Goal: Task Accomplishment & Management: Manage account settings

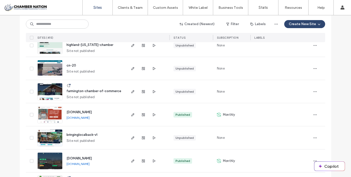
scroll to position [147, 0]
click at [92, 112] on span "[DOMAIN_NAME]" at bounding box center [79, 112] width 25 height 4
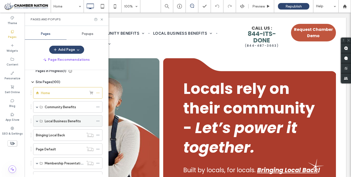
scroll to position [9, 0]
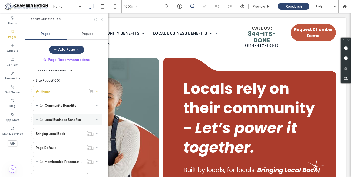
click at [36, 119] on span at bounding box center [37, 119] width 3 height 3
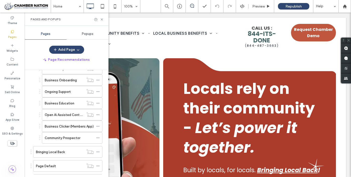
scroll to position [83, 0]
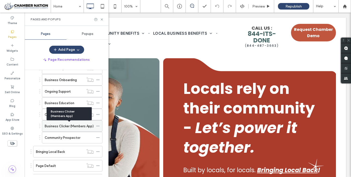
click at [65, 126] on label "Business Clicker (Members App)" at bounding box center [69, 126] width 49 height 9
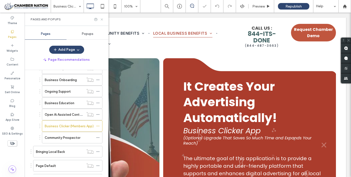
click at [102, 18] on icon at bounding box center [102, 20] width 4 height 4
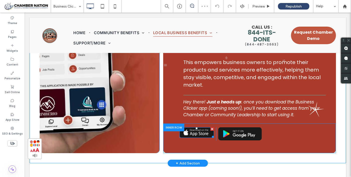
scroll to position [135, 0]
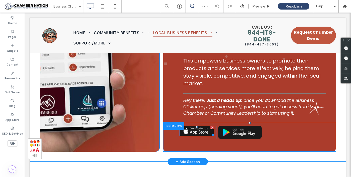
click at [196, 126] on img at bounding box center [197, 131] width 34 height 11
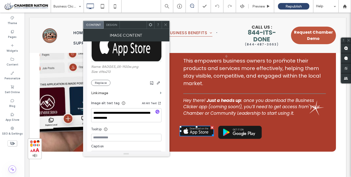
scroll to position [76, 0]
click at [139, 95] on label "Link image" at bounding box center [124, 92] width 67 height 9
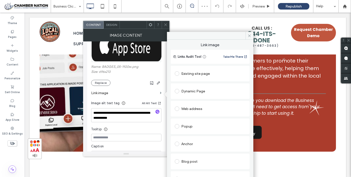
click at [187, 109] on div "Web address" at bounding box center [210, 109] width 71 height 8
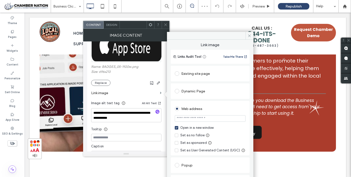
click at [186, 120] on input "url" at bounding box center [210, 118] width 71 height 7
paste input "**********"
type input "**********"
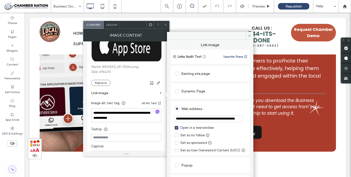
click at [197, 121] on input "**********" at bounding box center [209, 118] width 68 height 7
paste input "**********"
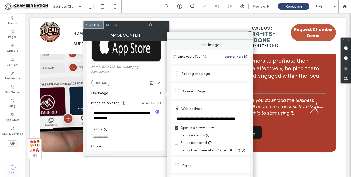
scroll to position [0, 39]
type input "**********"
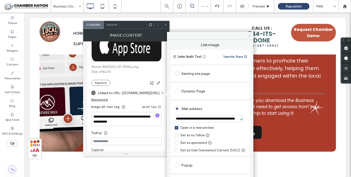
click at [249, 35] on icon at bounding box center [250, 36] width 4 height 4
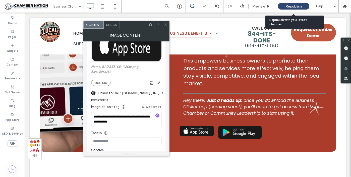
click at [291, 5] on span "Republish" at bounding box center [294, 6] width 16 height 4
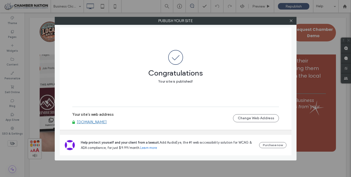
click at [293, 20] on div at bounding box center [292, 21] width 8 height 8
click at [293, 19] on icon at bounding box center [291, 21] width 4 height 4
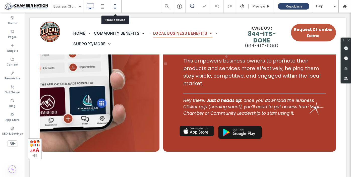
click at [116, 5] on icon at bounding box center [115, 6] width 10 height 10
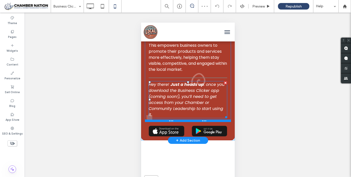
scroll to position [160, 0]
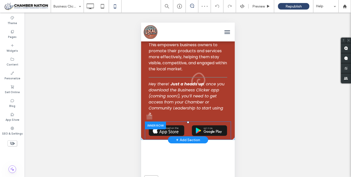
click at [166, 128] on div at bounding box center [155, 126] width 21 height 8
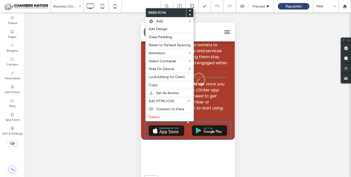
click at [166, 131] on img at bounding box center [166, 130] width 36 height 11
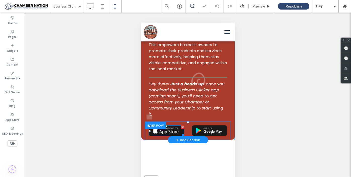
click at [166, 131] on img at bounding box center [166, 130] width 36 height 11
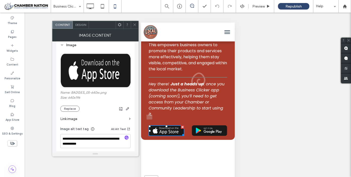
scroll to position [61, 0]
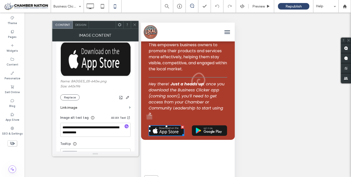
click at [124, 107] on label "Link image" at bounding box center [93, 107] width 67 height 9
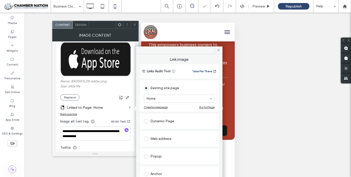
click at [164, 140] on div "Web address" at bounding box center [179, 139] width 71 height 8
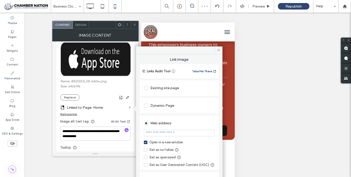
click at [161, 134] on input "url" at bounding box center [179, 133] width 71 height 7
paste input "**********"
type input "**********"
click at [218, 50] on use at bounding box center [218, 50] width 3 height 3
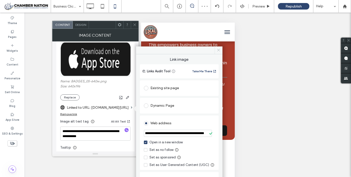
scroll to position [0, 0]
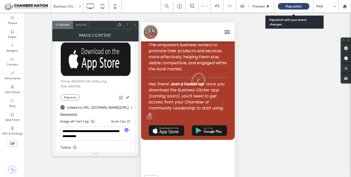
click at [287, 6] on span "Republish" at bounding box center [294, 6] width 16 height 4
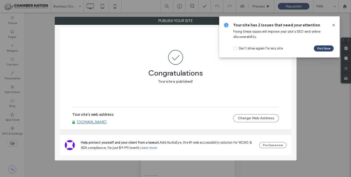
click at [334, 25] on use at bounding box center [334, 25] width 2 height 2
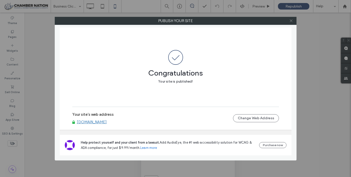
click at [291, 20] on icon at bounding box center [291, 21] width 4 height 4
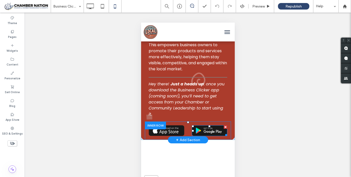
click at [212, 130] on img at bounding box center [210, 130] width 36 height 11
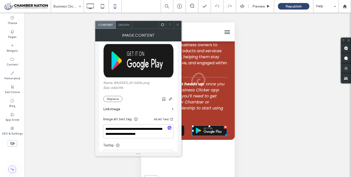
scroll to position [61, 0]
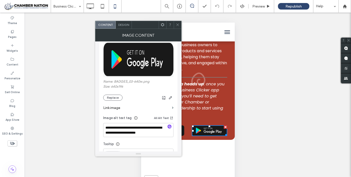
click at [124, 109] on label "Link image" at bounding box center [136, 107] width 67 height 9
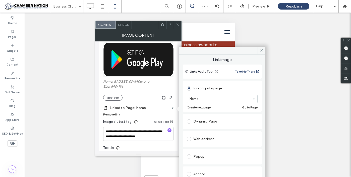
click at [213, 137] on div "Web address" at bounding box center [222, 139] width 71 height 8
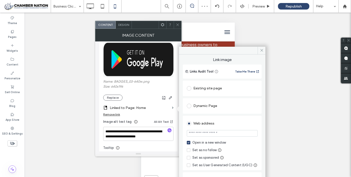
click at [207, 133] on input "url" at bounding box center [222, 133] width 71 height 7
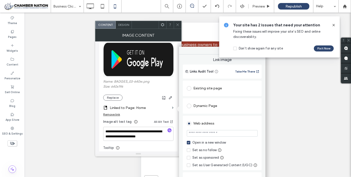
paste input "**********"
type input "**********"
click at [285, 125] on div "Unhide? Yes Unhide? Yes Unhide? Yes Unhide? Yes Unhide? Yes Unhide? Yes Unhide?…" at bounding box center [188, 101] width 327 height 177
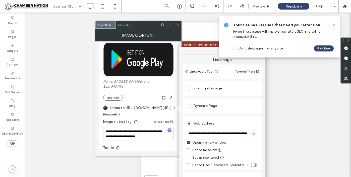
click at [335, 25] on icon at bounding box center [334, 25] width 4 height 4
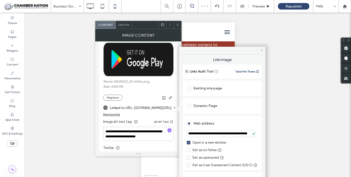
click at [260, 51] on icon at bounding box center [262, 50] width 4 height 4
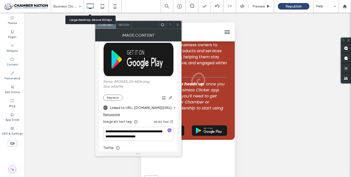
click at [92, 5] on icon at bounding box center [90, 6] width 10 height 10
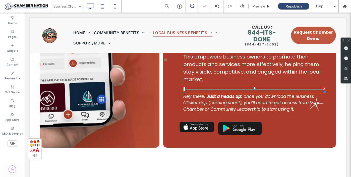
scroll to position [140, 0]
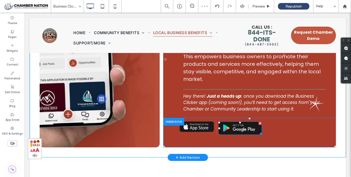
click at [239, 122] on img at bounding box center [240, 128] width 44 height 13
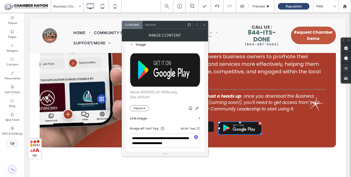
scroll to position [52, 0]
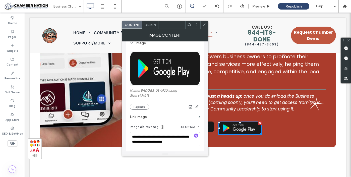
click at [160, 118] on label "Link image" at bounding box center [163, 116] width 67 height 9
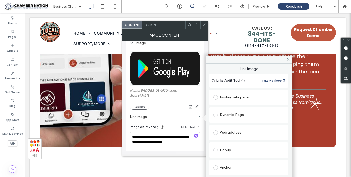
click at [225, 132] on div "Web address" at bounding box center [249, 133] width 71 height 8
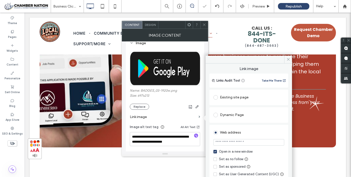
click at [223, 143] on input "url" at bounding box center [249, 142] width 71 height 7
paste input "**********"
type input "**********"
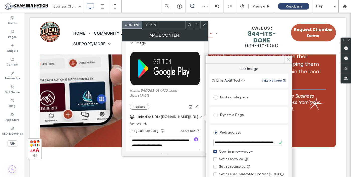
click at [289, 59] on icon at bounding box center [289, 60] width 4 height 4
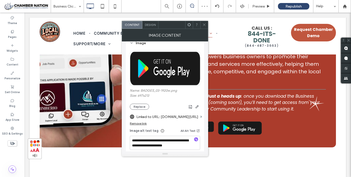
click at [204, 24] on use at bounding box center [204, 25] width 3 height 3
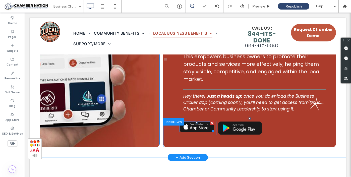
click at [199, 122] on img at bounding box center [197, 127] width 34 height 11
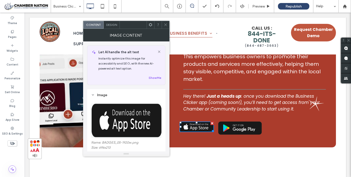
click at [166, 24] on use at bounding box center [165, 25] width 3 height 3
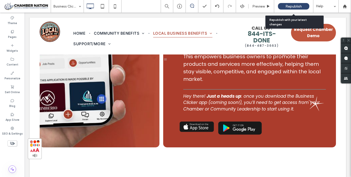
click at [285, 5] on div "Republish" at bounding box center [293, 6] width 31 height 7
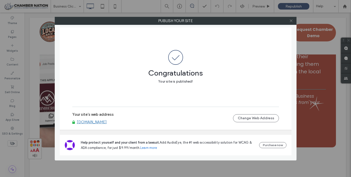
click at [291, 21] on use at bounding box center [291, 21] width 3 height 3
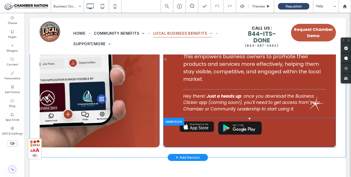
click at [168, 118] on div at bounding box center [173, 122] width 21 height 8
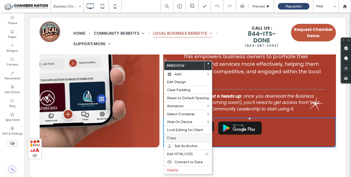
click at [175, 138] on span "Copy" at bounding box center [171, 138] width 9 height 4
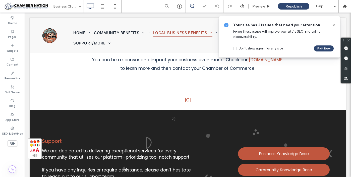
scroll to position [1832, 0]
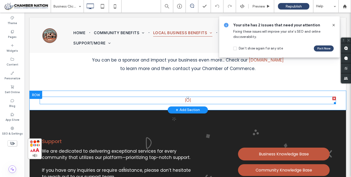
click at [188, 97] on link "|O|" at bounding box center [188, 100] width 6 height 6
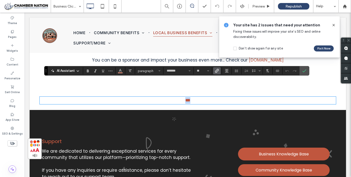
click at [188, 98] on link "***" at bounding box center [187, 100] width 5 height 4
click at [217, 70] on use "Link" at bounding box center [217, 71] width 4 height 4
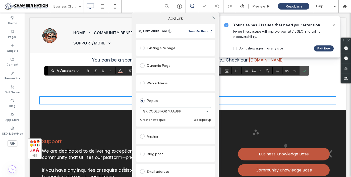
click at [203, 120] on div "Go to popup" at bounding box center [202, 120] width 17 height 4
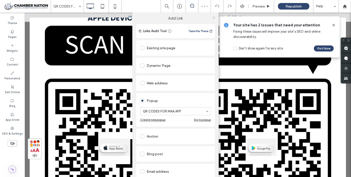
click at [213, 17] on icon at bounding box center [214, 18] width 4 height 4
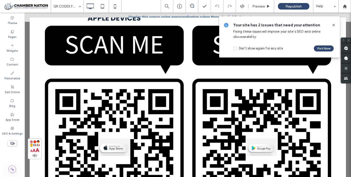
click at [334, 25] on icon at bounding box center [334, 25] width 4 height 4
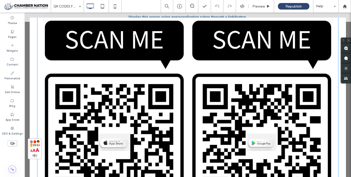
click at [159, 69] on img at bounding box center [187, 112] width 301 height 217
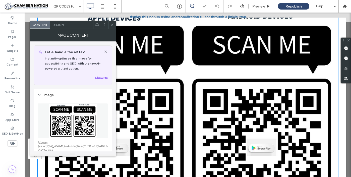
click at [112, 24] on icon at bounding box center [112, 25] width 4 height 4
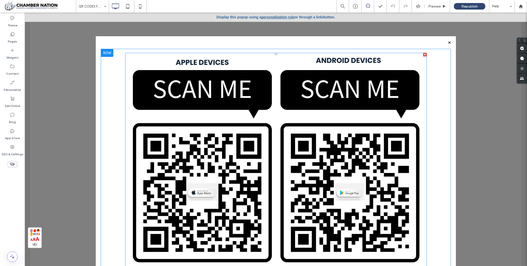
click at [351, 54] on div at bounding box center [425, 55] width 4 height 4
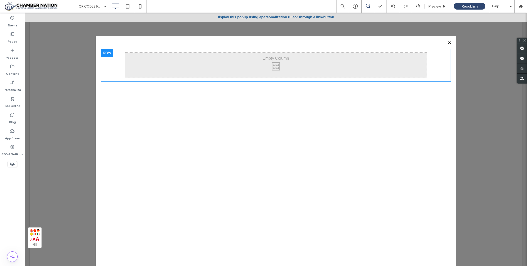
click at [351, 136] on div "Click To Paste" at bounding box center [276, 158] width 350 height 218
click at [15, 51] on div "Widgets" at bounding box center [12, 54] width 25 height 16
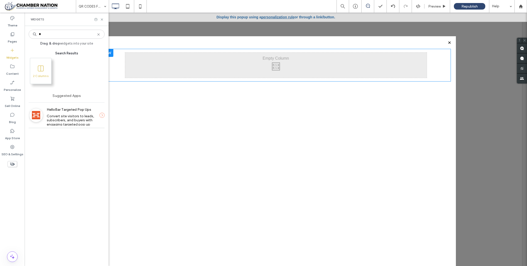
type input "*"
click at [102, 19] on icon at bounding box center [102, 20] width 4 height 4
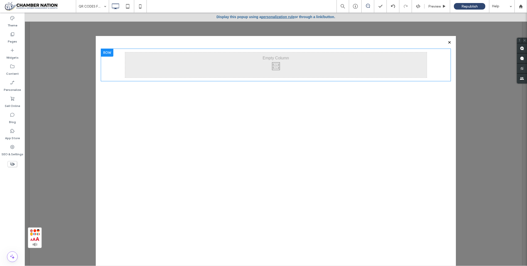
click at [109, 53] on div at bounding box center [107, 52] width 13 height 8
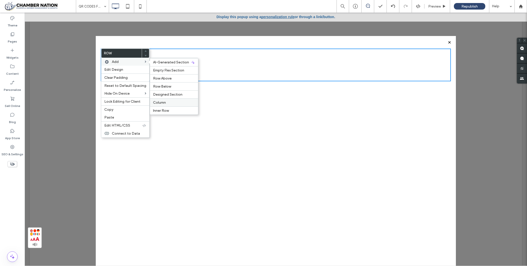
click at [173, 102] on label "Column" at bounding box center [174, 102] width 42 height 4
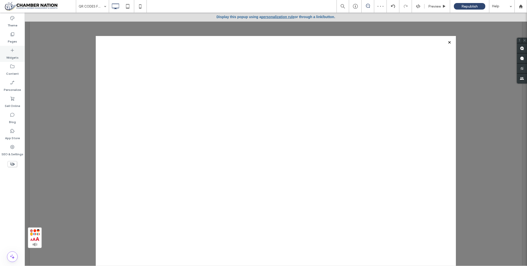
click at [11, 52] on icon at bounding box center [12, 50] width 5 height 5
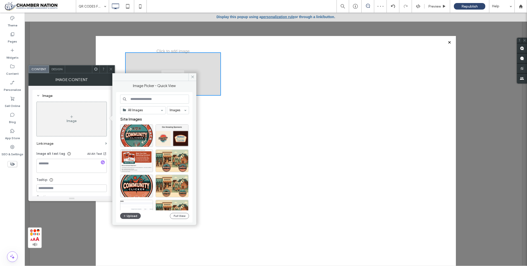
click at [133, 177] on button "Upload" at bounding box center [130, 216] width 21 height 6
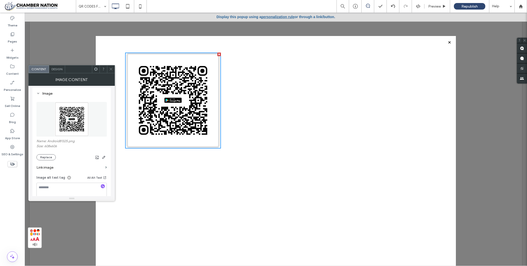
scroll to position [53, 0]
click at [112, 68] on icon at bounding box center [111, 69] width 4 height 4
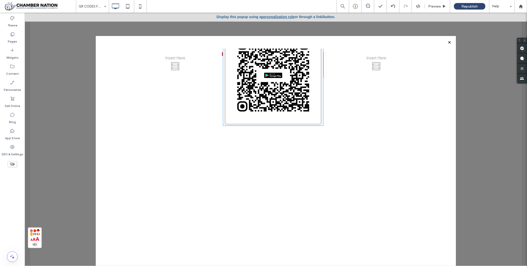
drag, startPoint x: 197, startPoint y: 90, endPoint x: 283, endPoint y: 76, distance: 87.6
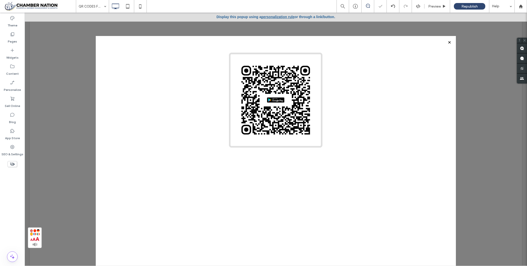
click at [351, 53] on div at bounding box center [425, 54] width 4 height 4
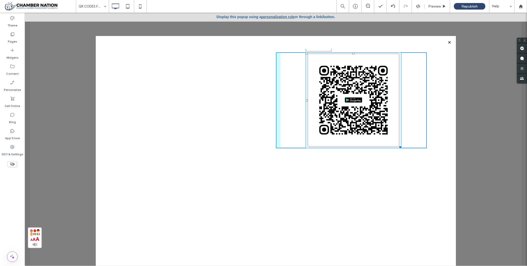
drag, startPoint x: 400, startPoint y: 145, endPoint x: 428, endPoint y: 170, distance: 37.2
click at [351, 152] on div "Click To Paste Click To Paste Click To Paste W:582 H:579.996" at bounding box center [276, 99] width 350 height 103
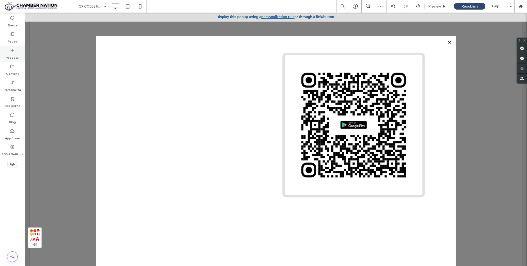
click at [11, 55] on label "Widgets" at bounding box center [12, 56] width 12 height 7
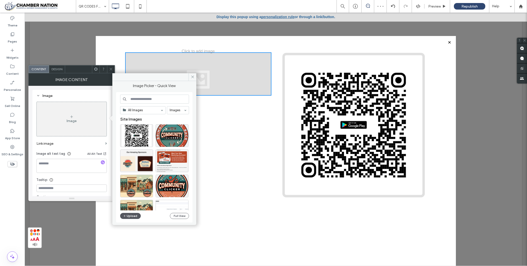
click at [129, 177] on button "Upload" at bounding box center [130, 216] width 21 height 6
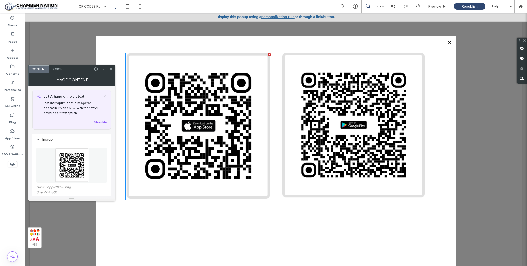
click at [111, 69] on icon at bounding box center [111, 69] width 4 height 4
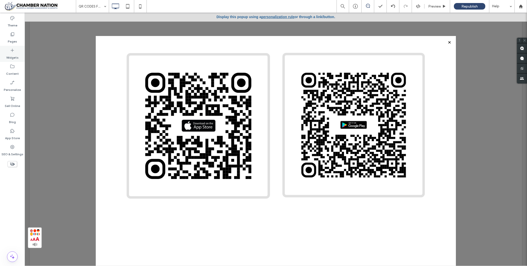
click at [13, 51] on icon at bounding box center [12, 50] width 5 height 5
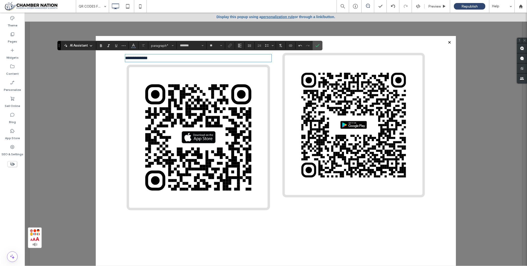
click at [147, 60] on span "**********" at bounding box center [136, 58] width 22 height 4
click at [157, 45] on span "paragraph" at bounding box center [161, 46] width 20 height 4
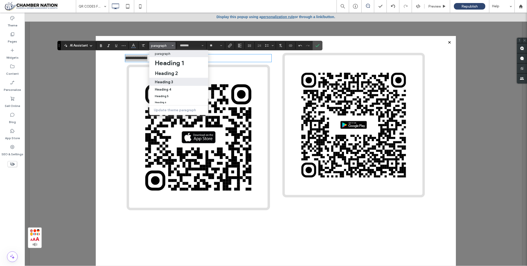
click at [168, 82] on h3 "Heading 3" at bounding box center [164, 81] width 18 height 5
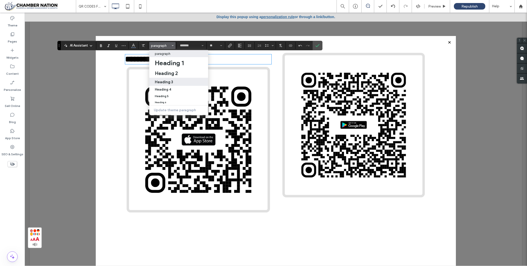
type input "**"
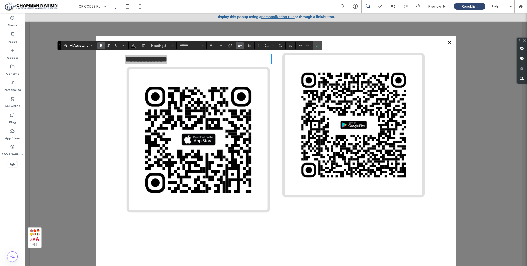
click at [240, 44] on use "Alignment" at bounding box center [240, 46] width 4 height 4
click at [245, 62] on div "ui.textEditor.alignment.center" at bounding box center [244, 61] width 7 height 4
click at [315, 45] on icon "Confirm" at bounding box center [317, 45] width 4 height 4
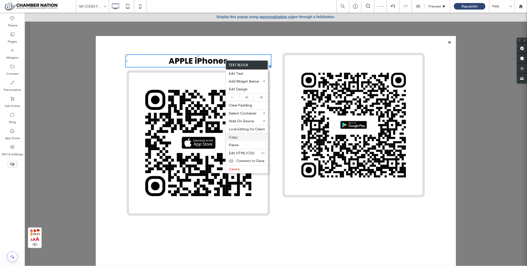
click at [245, 138] on label "Copy" at bounding box center [247, 137] width 36 height 4
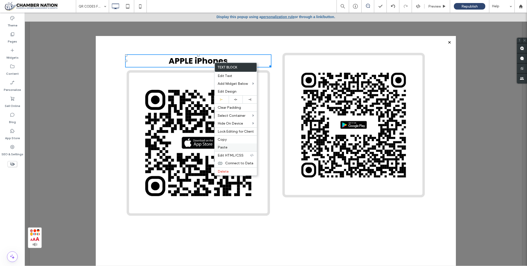
click at [228, 147] on label "Paste" at bounding box center [236, 147] width 36 height 4
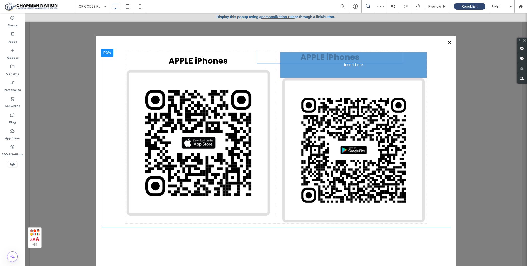
drag, startPoint x: 224, startPoint y: 64, endPoint x: 356, endPoint y: 60, distance: 131.9
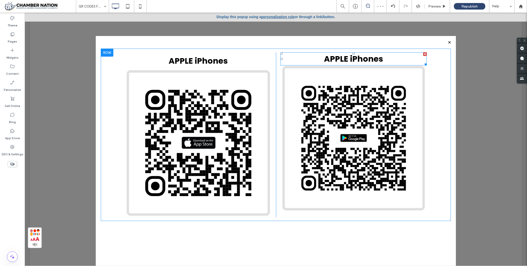
click at [351, 60] on span "APPLE iPhones" at bounding box center [353, 58] width 59 height 11
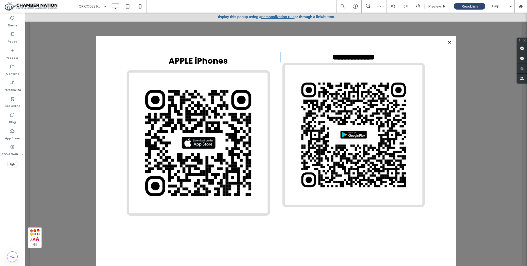
type input "*******"
type input "**"
click at [351, 60] on span "**********" at bounding box center [353, 57] width 42 height 8
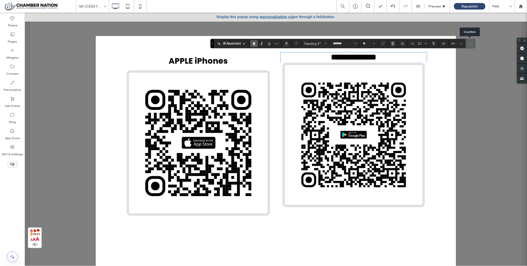
click at [351, 45] on label "Confirm" at bounding box center [470, 43] width 8 height 9
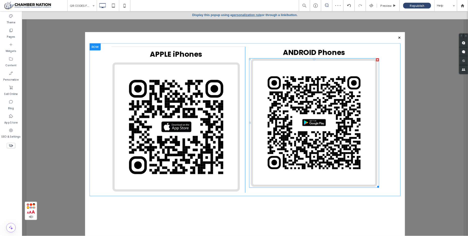
scroll to position [0, 0]
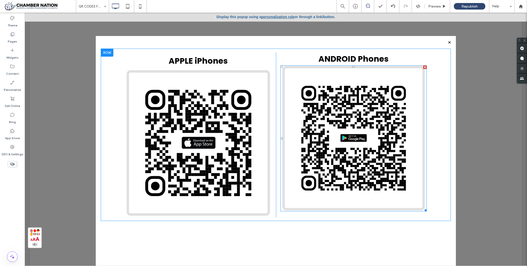
click at [351, 72] on img at bounding box center [353, 138] width 146 height 146
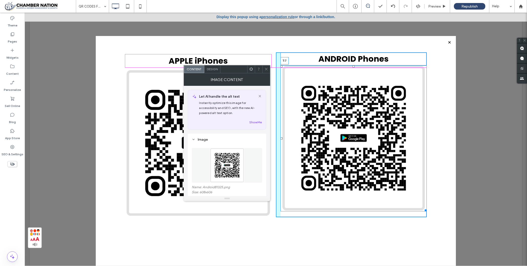
click at [351, 67] on div at bounding box center [353, 66] width 2 height 2
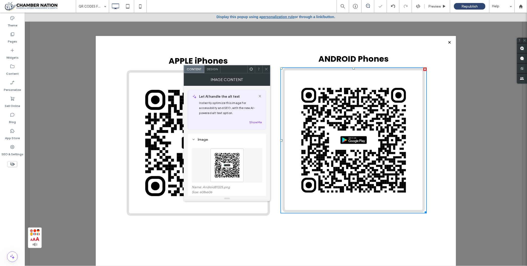
click at [351, 177] on div "Click To Paste Click To Paste APPLE iPhones Click To Paste ANDROID Phones" at bounding box center [276, 157] width 350 height 218
click at [267, 68] on icon at bounding box center [266, 69] width 4 height 4
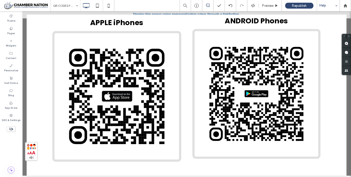
scroll to position [2, 0]
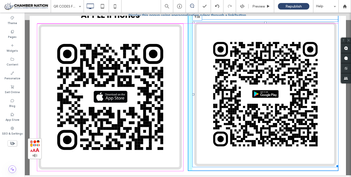
click at [265, 24] on div at bounding box center [266, 23] width 2 height 2
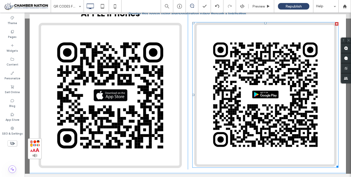
scroll to position [0, 0]
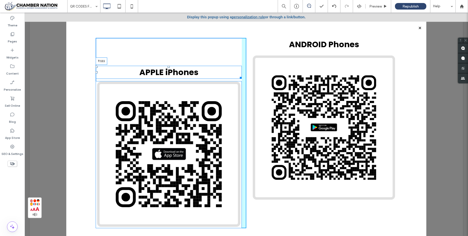
drag, startPoint x: 168, startPoint y: 40, endPoint x: 168, endPoint y: 66, distance: 25.9
click at [168, 66] on div at bounding box center [169, 67] width 2 height 2
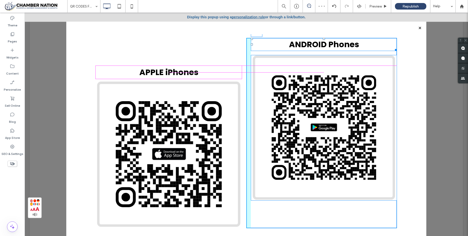
drag, startPoint x: 324, startPoint y: 38, endPoint x: 327, endPoint y: 65, distance: 27.5
click at [327, 65] on div "Click To Paste About Button Click To Paste Home Community Benefits Local Commun…" at bounding box center [247, 127] width 434 height 219
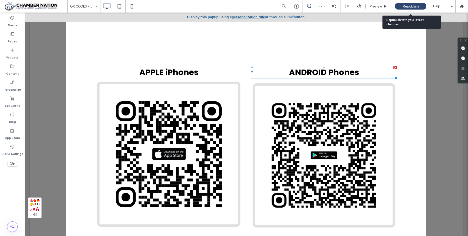
click at [351, 4] on span "Republish" at bounding box center [411, 6] width 16 height 4
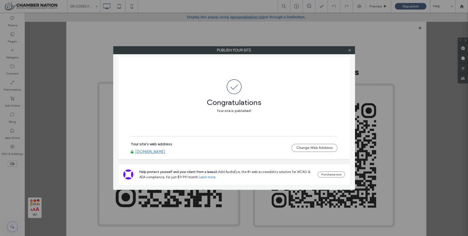
click at [165, 150] on link "[DOMAIN_NAME]" at bounding box center [150, 151] width 30 height 5
click at [350, 50] on icon at bounding box center [350, 50] width 4 height 4
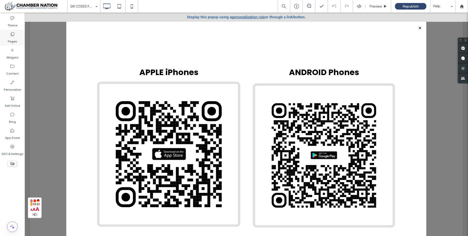
click at [13, 38] on label "Pages" at bounding box center [12, 40] width 9 height 7
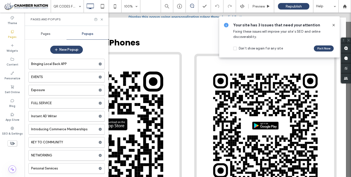
click at [334, 23] on icon at bounding box center [334, 25] width 4 height 4
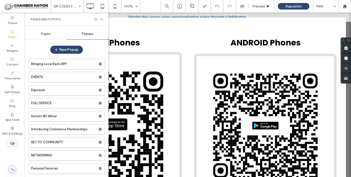
click at [46, 33] on span "Pages" at bounding box center [46, 34] width 10 height 4
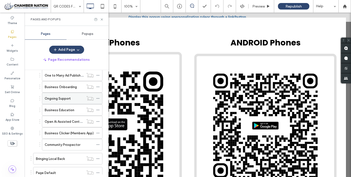
scroll to position [77, 0]
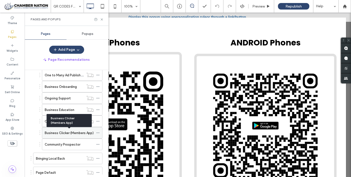
click at [68, 131] on label "Business Clicker (Members App)" at bounding box center [69, 133] width 49 height 9
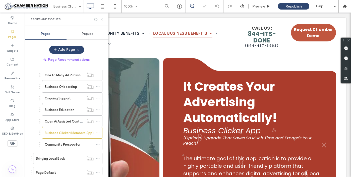
click at [102, 19] on use at bounding box center [102, 19] width 2 height 2
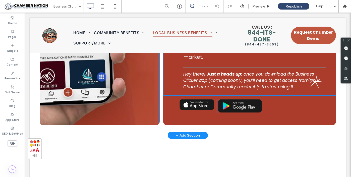
scroll to position [163, 0]
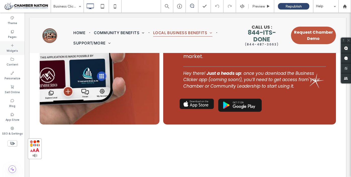
click at [11, 46] on icon at bounding box center [12, 45] width 4 height 4
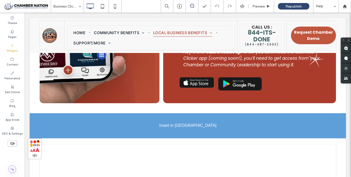
scroll to position [193, 0]
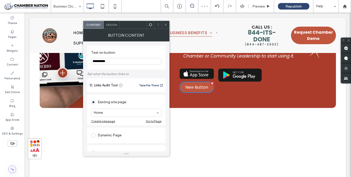
click at [114, 61] on input "**********" at bounding box center [126, 61] width 70 height 7
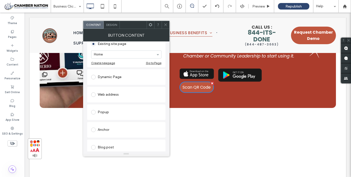
scroll to position [58, 0]
type input "**********"
click at [105, 113] on div "Popup" at bounding box center [126, 112] width 70 height 8
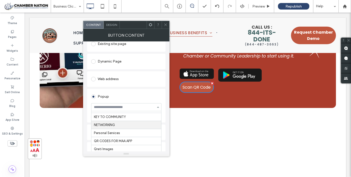
scroll to position [49, 0]
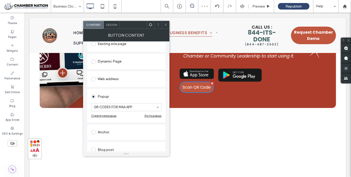
click at [166, 24] on icon at bounding box center [166, 25] width 4 height 4
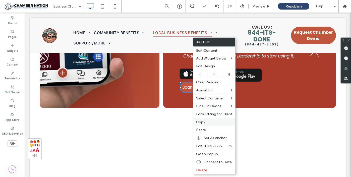
click at [200, 122] on span "Copy" at bounding box center [200, 122] width 9 height 4
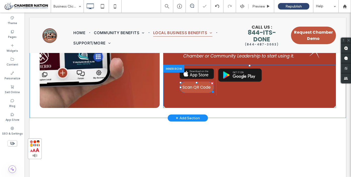
click at [234, 80] on div "Click To Paste" at bounding box center [271, 82] width 110 height 27
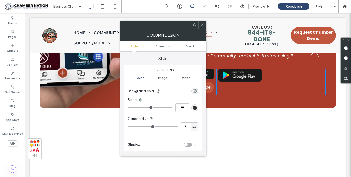
click at [202, 23] on icon at bounding box center [202, 25] width 4 height 4
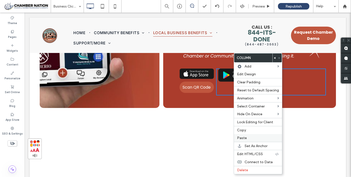
click at [245, 138] on span "Paste" at bounding box center [242, 138] width 10 height 4
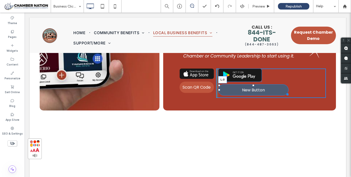
drag, startPoint x: 237, startPoint y: 82, endPoint x: 217, endPoint y: 82, distance: 20.1
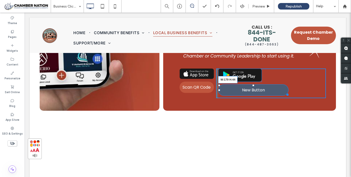
drag, startPoint x: 286, startPoint y: 86, endPoint x: 261, endPoint y: 85, distance: 25.4
click at [285, 92] on div at bounding box center [287, 94] width 4 height 4
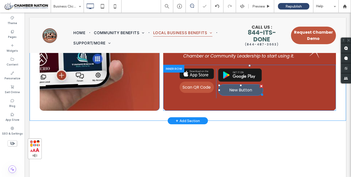
click at [248, 87] on span "New Button" at bounding box center [240, 90] width 23 height 6
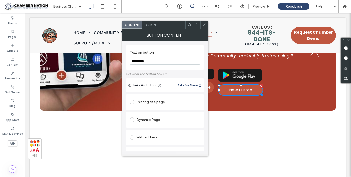
click at [153, 62] on input "**********" at bounding box center [165, 61] width 70 height 7
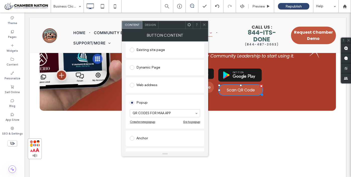
scroll to position [54, 0]
type input "**********"
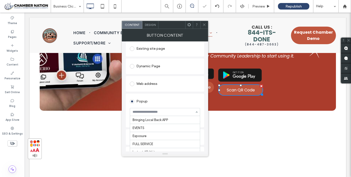
scroll to position [49, 0]
click at [204, 24] on use at bounding box center [204, 25] width 3 height 3
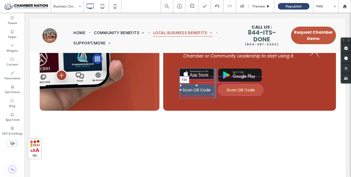
drag, startPoint x: 196, startPoint y: 74, endPoint x: 196, endPoint y: 78, distance: 3.5
click at [196, 84] on div at bounding box center [197, 85] width 2 height 2
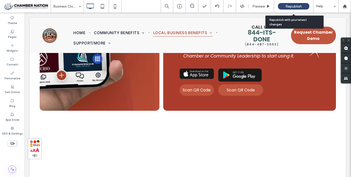
click at [297, 6] on span "Republish" at bounding box center [294, 6] width 16 height 4
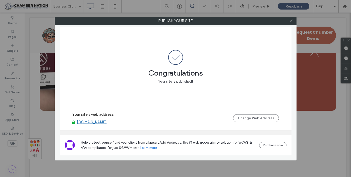
click at [291, 19] on icon at bounding box center [291, 21] width 4 height 4
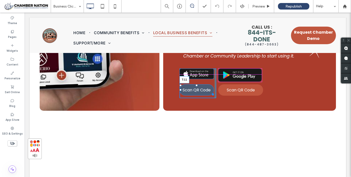
drag, startPoint x: 196, startPoint y: 78, endPoint x: 196, endPoint y: 74, distance: 3.3
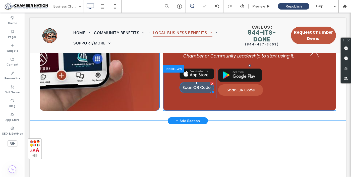
click at [198, 84] on span "Scan QR Code" at bounding box center [197, 87] width 28 height 6
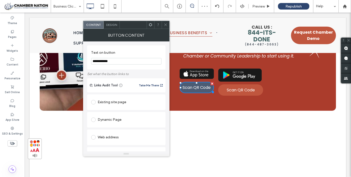
click at [198, 84] on span "Scan QR Code" at bounding box center [197, 87] width 28 height 6
click at [118, 60] on input "**********" at bounding box center [126, 61] width 70 height 7
type input "**********"
click at [164, 24] on icon at bounding box center [166, 25] width 4 height 4
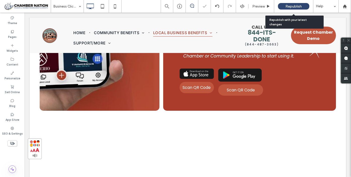
click at [286, 4] on span "Republish" at bounding box center [294, 6] width 16 height 4
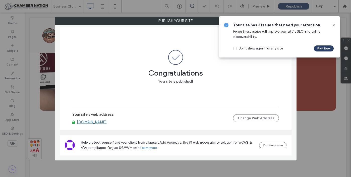
click at [321, 48] on button "Fix it Now" at bounding box center [324, 48] width 20 height 6
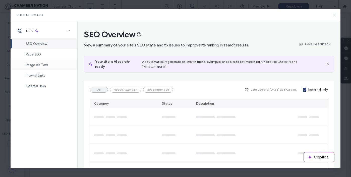
click at [37, 67] on span "Image Alt Text" at bounding box center [37, 65] width 22 height 4
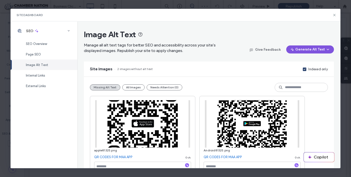
click at [310, 49] on button "Generate Alt Text" at bounding box center [310, 49] width 48 height 8
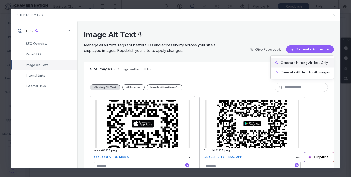
click at [305, 62] on span "Generate Missing Alt Text Only" at bounding box center [304, 62] width 47 height 5
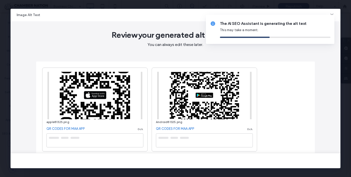
type textarea "**********"
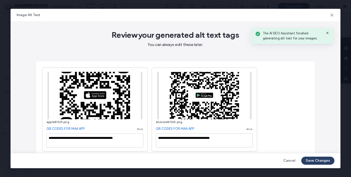
click at [318, 161] on button "Save Changes" at bounding box center [317, 161] width 33 height 8
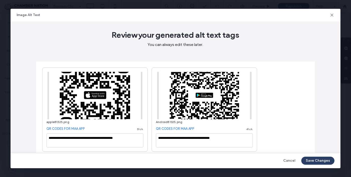
click at [316, 162] on button "Save Changes" at bounding box center [317, 161] width 33 height 8
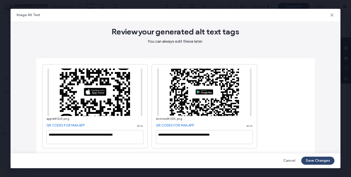
scroll to position [0, 0]
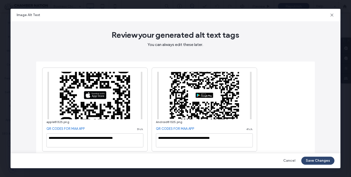
click at [295, 115] on div "**********" at bounding box center [175, 110] width 267 height 84
click at [333, 15] on icon at bounding box center [332, 15] width 5 height 5
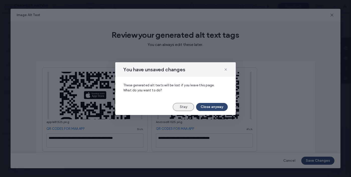
click at [186, 106] on button "Stay" at bounding box center [183, 107] width 21 height 8
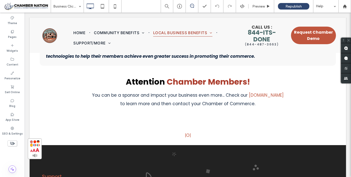
scroll to position [1813, 0]
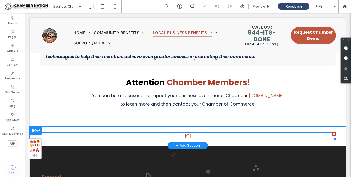
click at [198, 133] on p "|O|" at bounding box center [188, 136] width 296 height 7
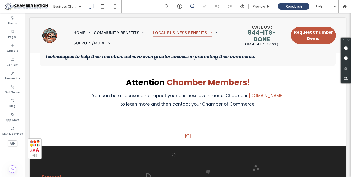
type input "*******"
type input "**"
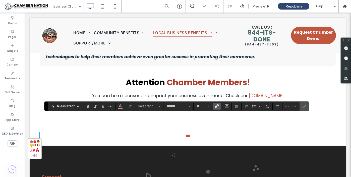
click at [175, 133] on p "***" at bounding box center [188, 136] width 296 height 7
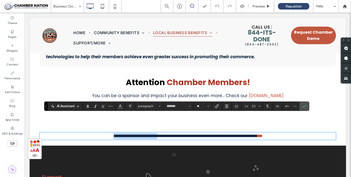
drag, startPoint x: 92, startPoint y: 118, endPoint x: 153, endPoint y: 118, distance: 61.0
click at [153, 133] on p "**********" at bounding box center [188, 136] width 296 height 7
click at [217, 107] on use "Link" at bounding box center [217, 106] width 4 height 4
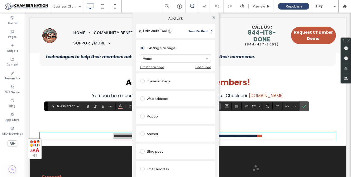
click at [153, 116] on div "Popup" at bounding box center [175, 116] width 71 height 8
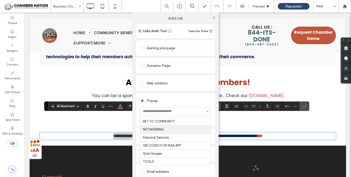
scroll to position [49, 0]
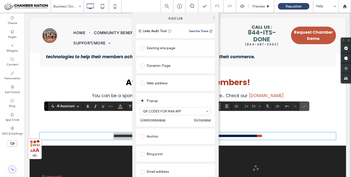
click at [213, 16] on icon at bounding box center [214, 18] width 4 height 4
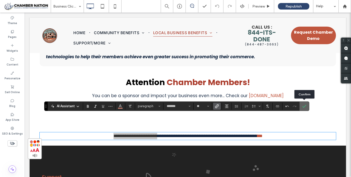
click at [307, 107] on label "Confirm" at bounding box center [305, 106] width 8 height 9
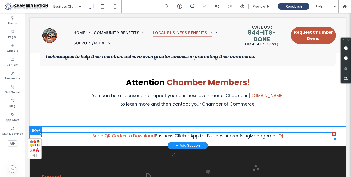
click at [273, 133] on p "﻿ Scan QR Codes to Download Business Clicker App for Business Advertising Manag…" at bounding box center [188, 136] width 296 height 7
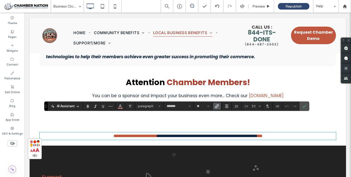
click at [257, 134] on span "**********" at bounding box center [207, 136] width 100 height 4
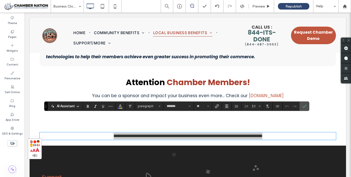
click at [75, 105] on span "AI Assistant" at bounding box center [66, 106] width 18 height 5
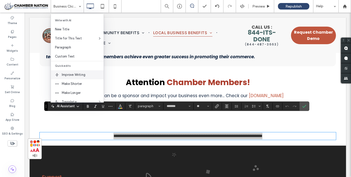
click at [77, 75] on span "Improve Writing" at bounding box center [83, 74] width 42 height 5
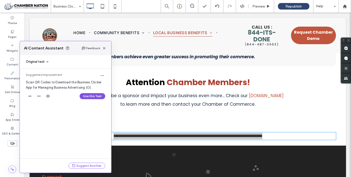
click at [98, 97] on button "Use this Text" at bounding box center [93, 96] width 26 height 6
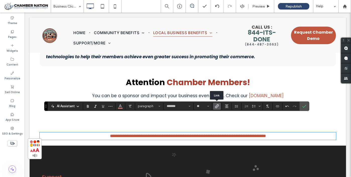
click at [217, 106] on icon "Link" at bounding box center [217, 106] width 4 height 4
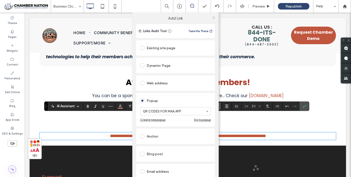
click at [213, 17] on use at bounding box center [214, 17] width 3 height 3
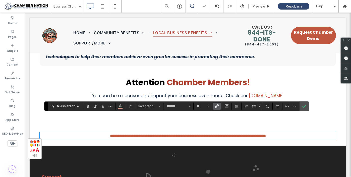
click at [293, 133] on p "**********" at bounding box center [188, 136] width 296 height 7
click at [114, 134] on link "**********" at bounding box center [187, 136] width 147 height 4
click at [304, 105] on icon "Confirm" at bounding box center [304, 106] width 4 height 4
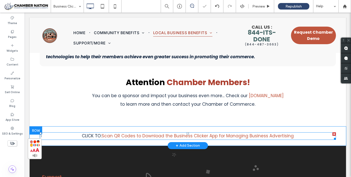
click at [299, 133] on p "CLICK TO: ﻿ Scan QR Codes to Download the Business Clicker App for Managing Bus…" at bounding box center [188, 136] width 296 height 7
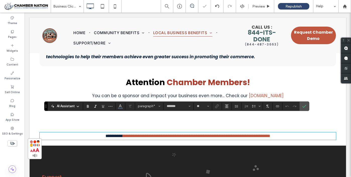
click at [299, 133] on p "**********" at bounding box center [188, 136] width 296 height 7
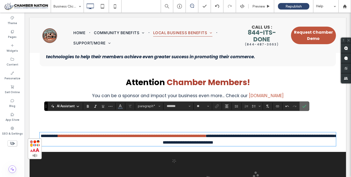
click at [305, 107] on icon "Confirm" at bounding box center [304, 106] width 4 height 4
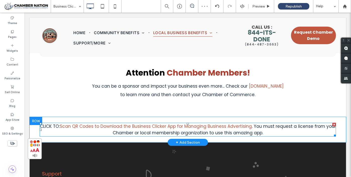
scroll to position [1823, 0]
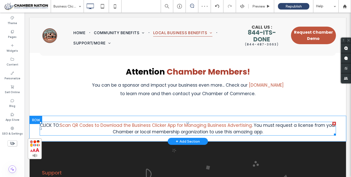
click at [56, 122] on span "CLICK TO:" at bounding box center [50, 125] width 20 height 6
type input "*******"
type input "**"
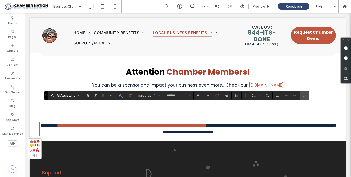
click at [56, 123] on span "*********" at bounding box center [49, 125] width 17 height 4
click at [217, 96] on icon "Link" at bounding box center [217, 96] width 4 height 4
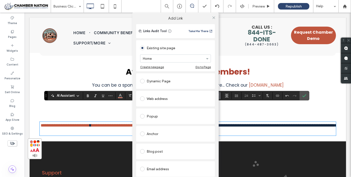
click at [164, 116] on div "Popup" at bounding box center [175, 116] width 71 height 8
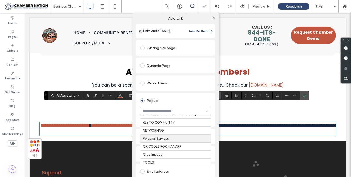
scroll to position [49, 0]
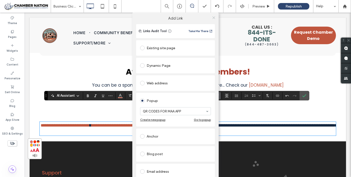
click at [212, 17] on icon at bounding box center [214, 18] width 4 height 4
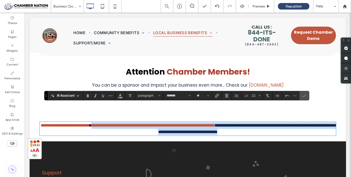
drag, startPoint x: 111, startPoint y: 107, endPoint x: 284, endPoint y: 122, distance: 174.0
click at [284, 122] on div "**********" at bounding box center [188, 128] width 316 height 25
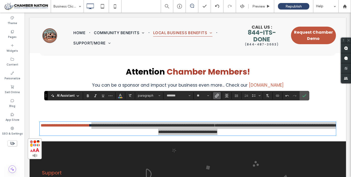
click at [216, 94] on icon "Link" at bounding box center [217, 96] width 4 height 4
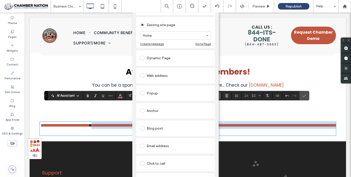
scroll to position [0, 0]
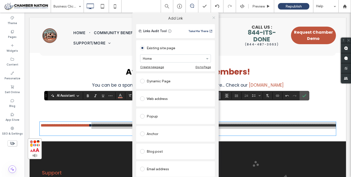
click at [212, 18] on icon at bounding box center [214, 18] width 4 height 4
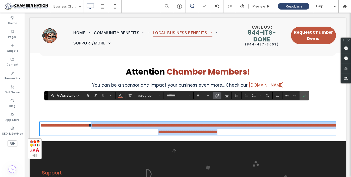
click at [207, 123] on link "**********" at bounding box center [214, 128] width 246 height 11
drag, startPoint x: 111, startPoint y: 108, endPoint x: 164, endPoint y: 118, distance: 54.7
click at [164, 120] on div "**********" at bounding box center [188, 129] width 296 height 18
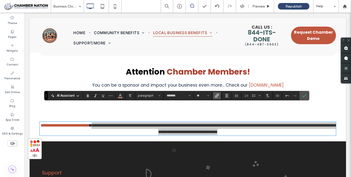
click at [217, 95] on use "Link" at bounding box center [217, 96] width 4 height 4
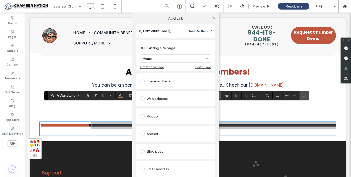
click at [164, 98] on div "Web address" at bounding box center [175, 99] width 71 height 8
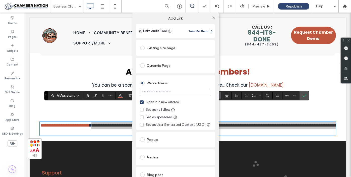
click at [155, 94] on input "url" at bounding box center [175, 93] width 71 height 7
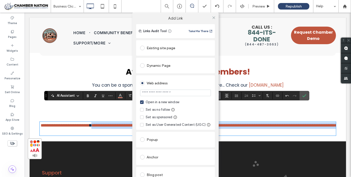
type input "*******"
click at [141, 103] on icon at bounding box center [142, 102] width 2 height 2
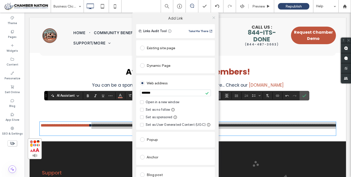
click at [213, 17] on icon at bounding box center [214, 18] width 4 height 4
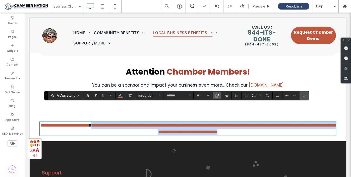
click at [169, 123] on link "**********" at bounding box center [214, 128] width 246 height 11
drag, startPoint x: 111, startPoint y: 108, endPoint x: 187, endPoint y: 120, distance: 77.5
click at [187, 120] on div "**********" at bounding box center [188, 129] width 296 height 18
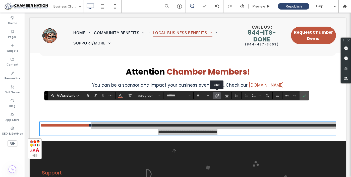
click at [216, 96] on icon "Link" at bounding box center [217, 96] width 4 height 4
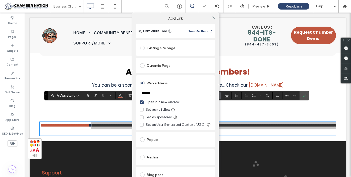
click at [148, 94] on input "*******" at bounding box center [175, 93] width 71 height 7
click at [184, 114] on div "Open in a new window Set as no follow Set as sponsored Set as User Generated Co…" at bounding box center [175, 114] width 71 height 28
click at [212, 16] on icon at bounding box center [214, 18] width 4 height 4
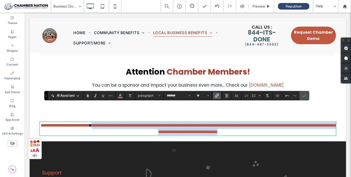
click at [90, 123] on link "**********" at bounding box center [65, 125] width 49 height 4
drag, startPoint x: 40, startPoint y: 107, endPoint x: 103, endPoint y: 127, distance: 65.9
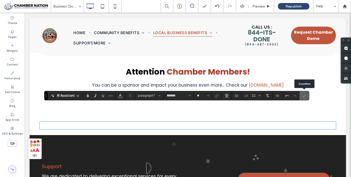
click at [304, 95] on icon "Confirm" at bounding box center [304, 96] width 4 height 4
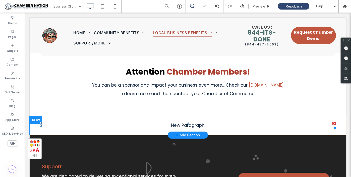
click at [208, 122] on p "New Paragraph" at bounding box center [188, 125] width 296 height 7
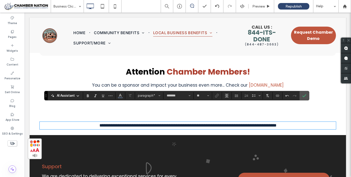
click at [170, 123] on span "**********" at bounding box center [187, 125] width 177 height 4
click at [178, 123] on span "**********" at bounding box center [187, 125] width 175 height 4
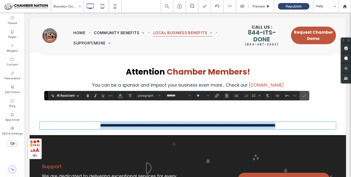
click at [178, 123] on span "**********" at bounding box center [187, 125] width 175 height 4
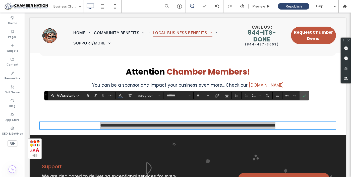
click at [75, 98] on div "AI Assistant" at bounding box center [65, 95] width 33 height 7
click at [74, 96] on span "AI Assistant" at bounding box center [66, 95] width 18 height 5
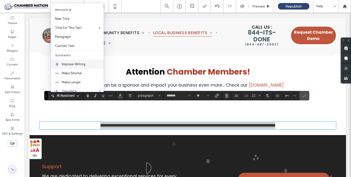
click at [78, 64] on span "Improve Writing" at bounding box center [83, 64] width 42 height 5
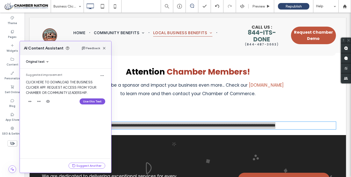
click at [91, 102] on button "Use this Text" at bounding box center [93, 101] width 26 height 6
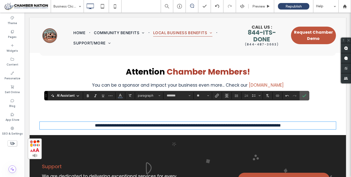
click at [95, 123] on span "**********" at bounding box center [188, 125] width 186 height 4
drag, startPoint x: 115, startPoint y: 108, endPoint x: 59, endPoint y: 109, distance: 56.3
click at [59, 122] on p "**********" at bounding box center [188, 125] width 296 height 7
click at [216, 95] on icon "Link" at bounding box center [217, 96] width 4 height 4
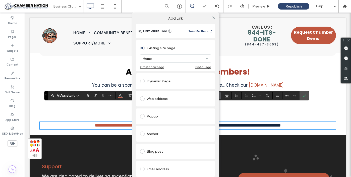
click at [160, 116] on div "Popup" at bounding box center [175, 116] width 71 height 8
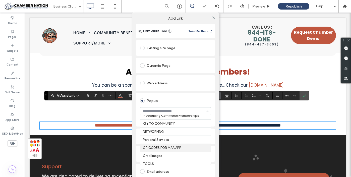
scroll to position [40, 0]
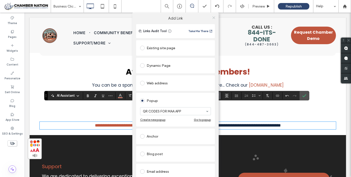
click at [213, 17] on use at bounding box center [214, 17] width 3 height 3
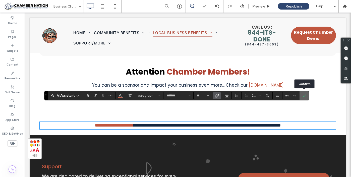
click at [305, 94] on icon "Confirm" at bounding box center [304, 96] width 4 height 4
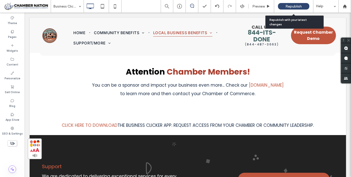
click at [295, 5] on span "Republish" at bounding box center [294, 6] width 16 height 4
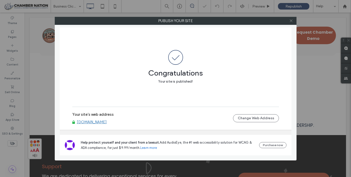
click at [292, 20] on icon at bounding box center [291, 21] width 4 height 4
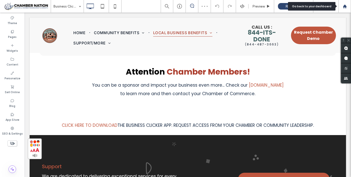
click at [345, 7] on use at bounding box center [345, 6] width 4 height 4
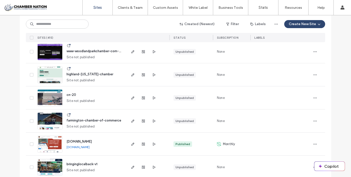
scroll to position [120, 0]
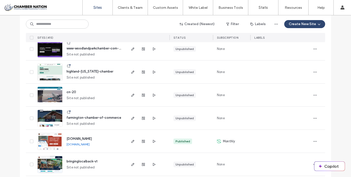
click at [86, 139] on span "[DOMAIN_NAME]" at bounding box center [79, 139] width 25 height 4
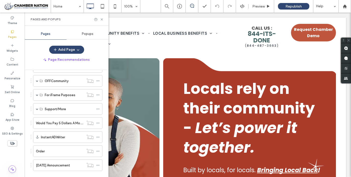
scroll to position [183, 0]
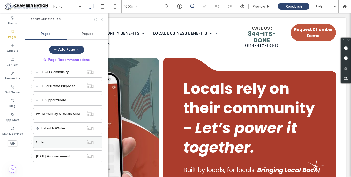
click at [38, 140] on label "Order" at bounding box center [40, 142] width 9 height 9
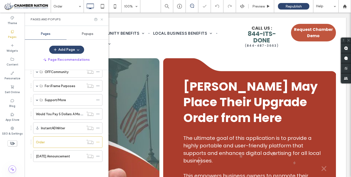
click at [103, 18] on icon at bounding box center [102, 20] width 4 height 4
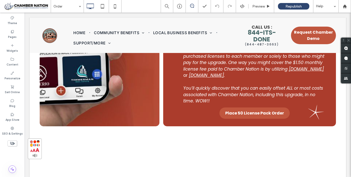
scroll to position [181, 0]
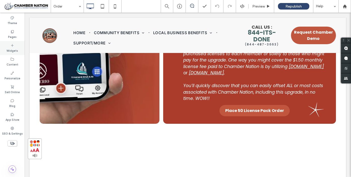
click at [12, 48] on label "Widgets" at bounding box center [13, 50] width 12 height 6
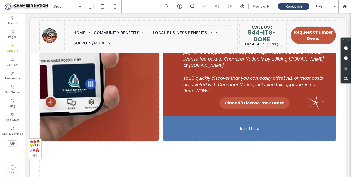
scroll to position [201, 0]
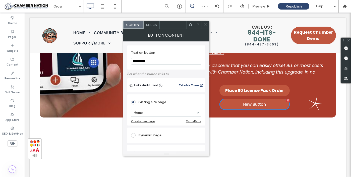
click at [159, 61] on input "**********" at bounding box center [166, 61] width 70 height 7
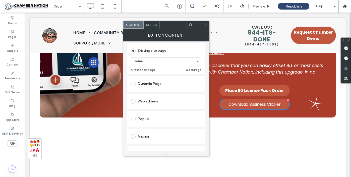
scroll to position [52, 0]
type input "**********"
click at [145, 118] on div "Popup" at bounding box center [166, 119] width 70 height 8
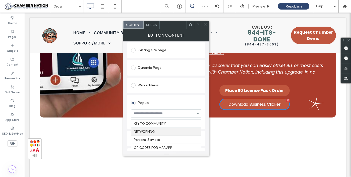
scroll to position [49, 0]
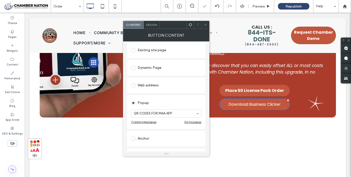
click at [205, 23] on icon at bounding box center [206, 25] width 4 height 4
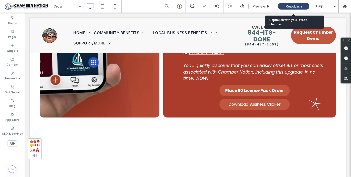
click at [290, 6] on span "Republish" at bounding box center [294, 6] width 16 height 4
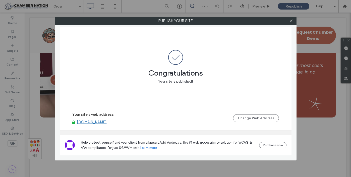
click at [107, 122] on link "[DOMAIN_NAME]" at bounding box center [92, 122] width 30 height 5
click at [292, 22] on use at bounding box center [291, 21] width 3 height 3
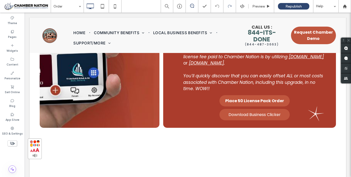
scroll to position [187, 0]
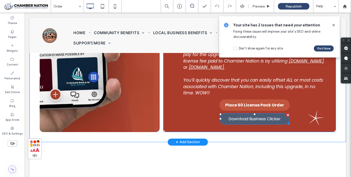
click at [255, 116] on span "Download Business Clicker" at bounding box center [255, 119] width 52 height 6
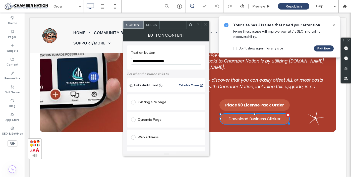
click at [179, 62] on input "**********" at bounding box center [166, 61] width 70 height 7
type input "**********"
click at [204, 23] on icon at bounding box center [206, 25] width 4 height 4
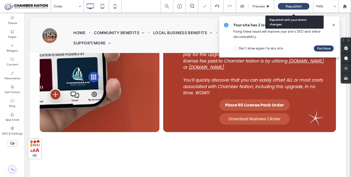
click at [290, 5] on span "Republish" at bounding box center [294, 6] width 16 height 4
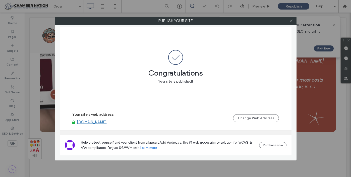
click at [292, 20] on icon at bounding box center [291, 21] width 4 height 4
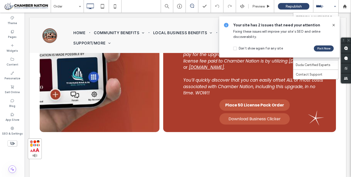
click at [322, 8] on div "Help" at bounding box center [325, 6] width 25 height 13
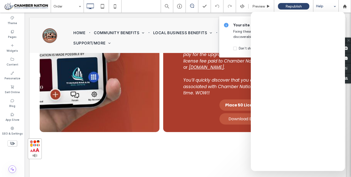
click at [13, 142] on use at bounding box center [12, 143] width 5 height 3
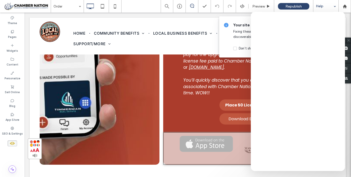
click at [13, 142] on icon at bounding box center [13, 144] width 6 height 6
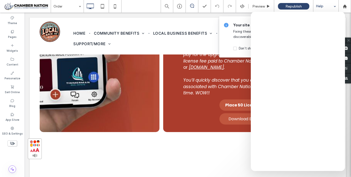
click at [13, 142] on use at bounding box center [12, 143] width 5 height 3
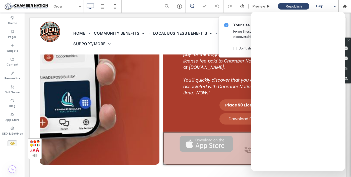
click at [13, 142] on icon at bounding box center [13, 144] width 6 height 6
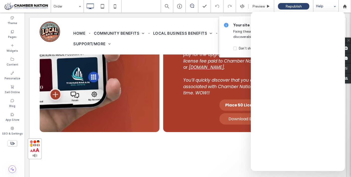
click at [13, 142] on use at bounding box center [12, 143] width 5 height 3
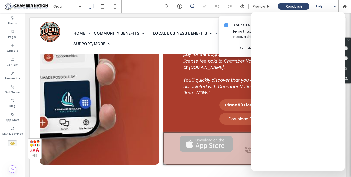
click at [13, 142] on icon at bounding box center [13, 144] width 6 height 6
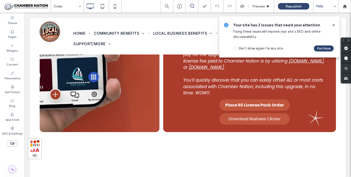
click at [334, 25] on icon at bounding box center [334, 25] width 4 height 4
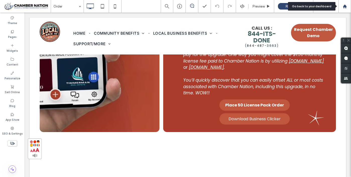
click at [346, 5] on icon at bounding box center [345, 6] width 4 height 4
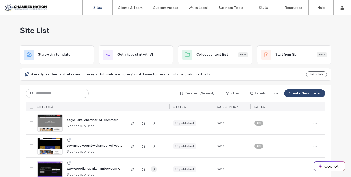
click at [153, 168] on icon "button" at bounding box center [154, 169] width 4 height 4
